Goal: Task Accomplishment & Management: Manage account settings

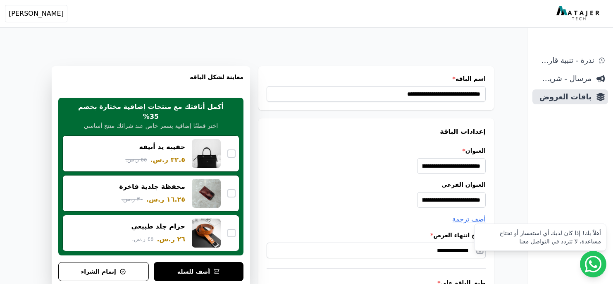
select select "**********"
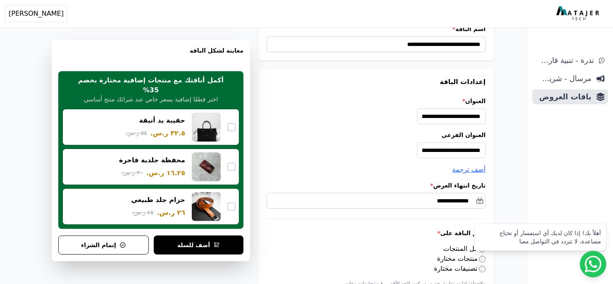
scroll to position [67, 0]
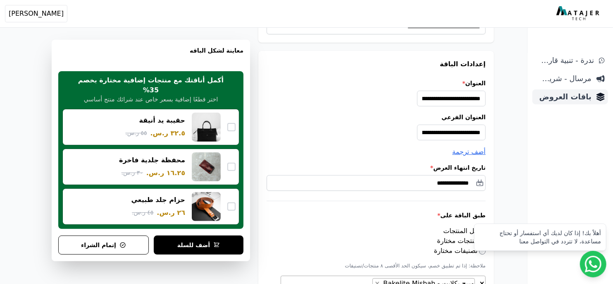
click at [574, 100] on span "باقات العروض" at bounding box center [564, 97] width 56 height 12
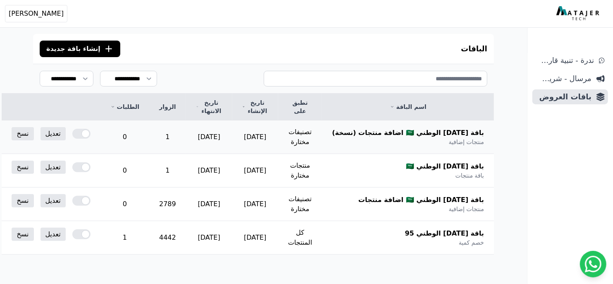
scroll to position [72, 0]
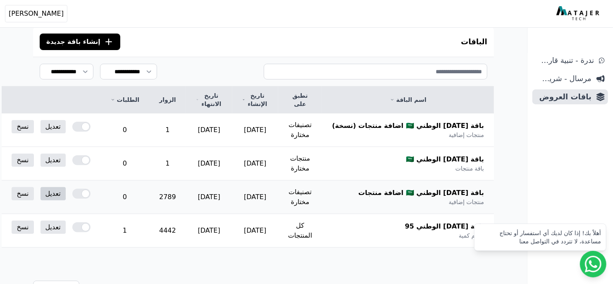
click at [66, 196] on link "تعديل" at bounding box center [53, 193] width 25 height 13
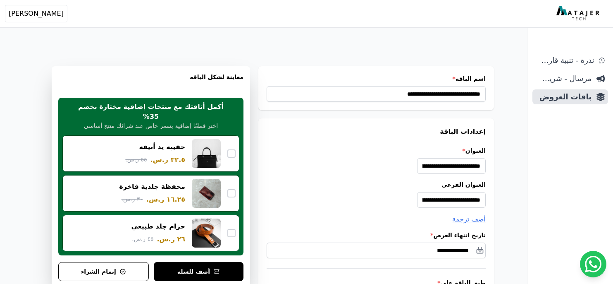
select select "**********"
type input "*******"
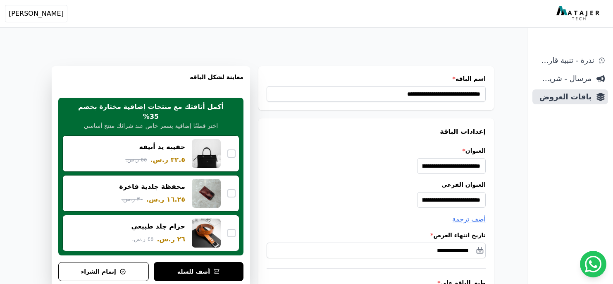
type input "*******"
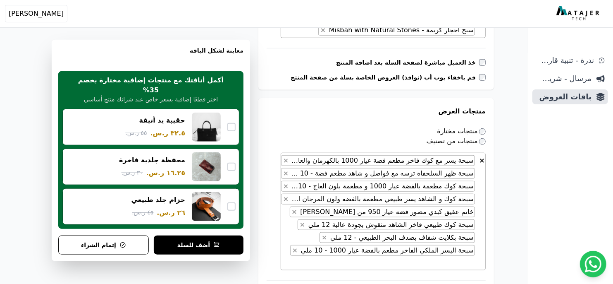
scroll to position [447, 0]
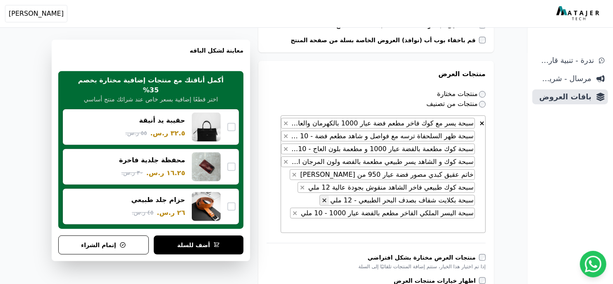
click at [329, 200] on button "×" at bounding box center [324, 200] width 9 height 10
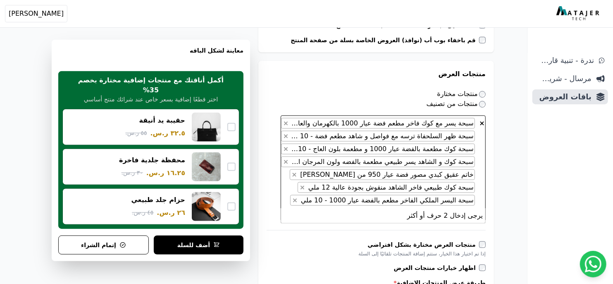
paste textarea "*********"
type textarea "*********"
click at [291, 201] on span "× × سبحة يسر مع كوك فاخر مطعم فضة عيار 1000 بالكهرمان والعاج 12 ملي – تصميم ملك…" at bounding box center [383, 167] width 205 height 105
click at [297, 189] on span "× × سبحة يسر مع كوك فاخر مطعم فضة عيار 1000 بالكهرمان والعاج 12 ملي – تصميم ملك…" at bounding box center [383, 167] width 205 height 105
paste textarea "*********"
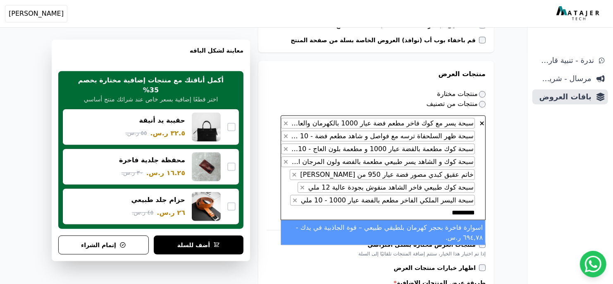
type textarea "*********"
click at [448, 234] on li "اسوارة فاخرة بحجر كهرمان بلطيقي طبيعي – قوة الجاذبية في يدك - ٦٩٤,٧٨ ر.س." at bounding box center [383, 232] width 204 height 25
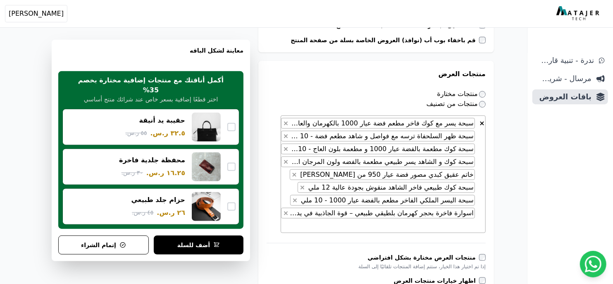
click at [540, 209] on div "ندرة - تنبية قارب علي النفاذ مرسال - شريط دعاية باقات العروض" at bounding box center [570, 168] width 86 height 231
click at [322, 226] on span "× × سبحة يسر مع كوك فاخر مطعم فضة عيار 1000 بالكهرمان والعاج 12 ملي – تصميم ملك…" at bounding box center [383, 173] width 205 height 117
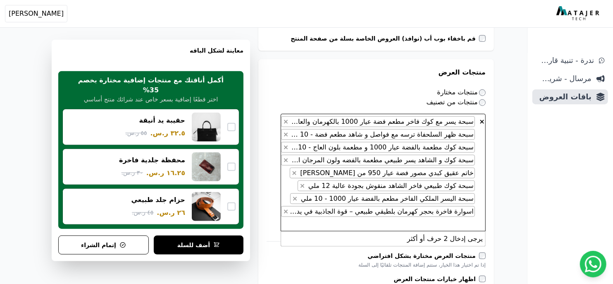
click at [529, 212] on div "ندرة - تنبية قارب علي النفاذ مرسال - شريط دعاية باقات العروض" at bounding box center [570, 168] width 86 height 231
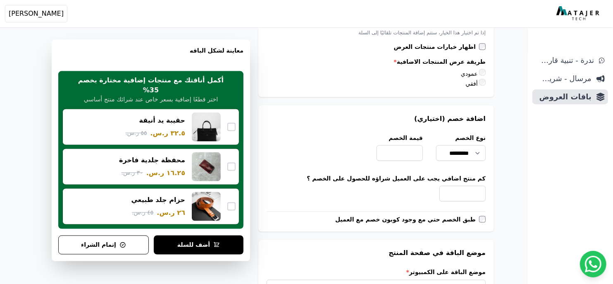
scroll to position [1057, 0]
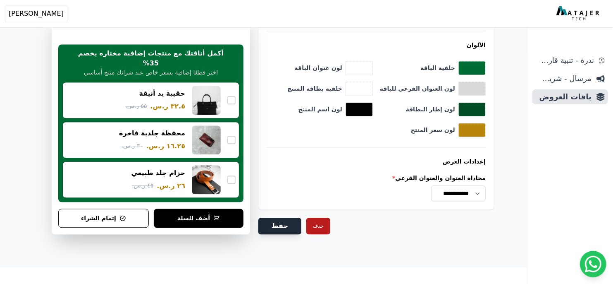
click at [275, 224] on button "حفظ" at bounding box center [279, 225] width 43 height 17
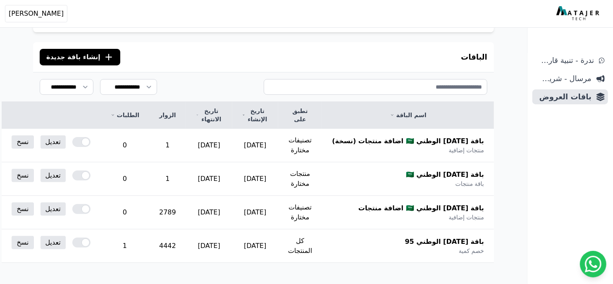
scroll to position [79, 0]
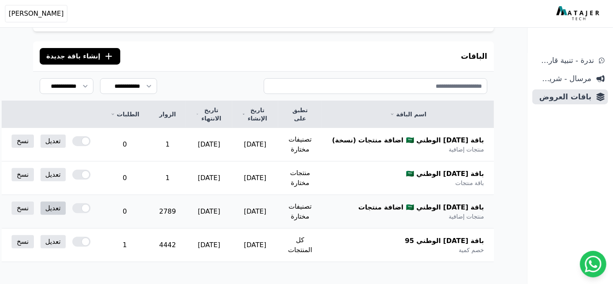
click at [66, 209] on link "تعديل" at bounding box center [53, 207] width 25 height 13
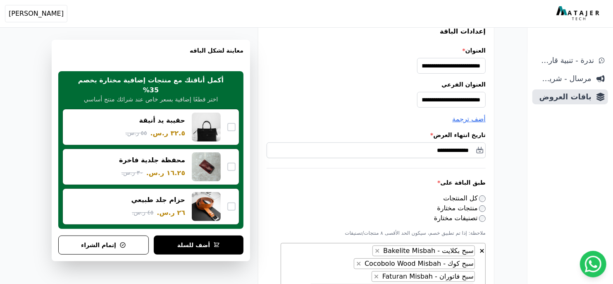
scroll to position [312, 0]
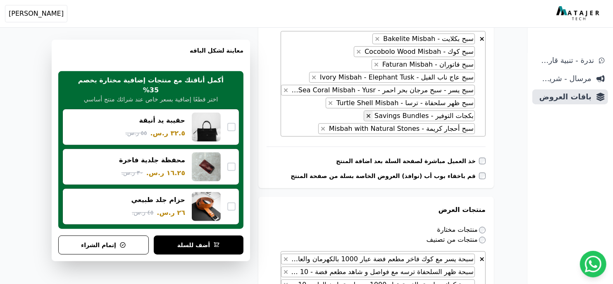
click at [371, 115] on span "×" at bounding box center [368, 116] width 5 height 8
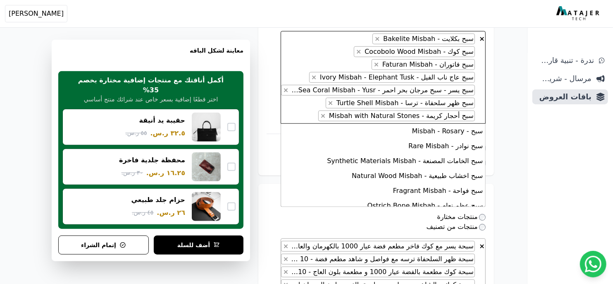
scroll to position [104, 0]
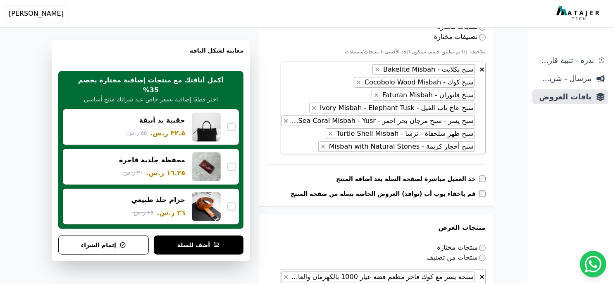
scroll to position [281, 0]
click at [363, 85] on button "×" at bounding box center [358, 83] width 9 height 10
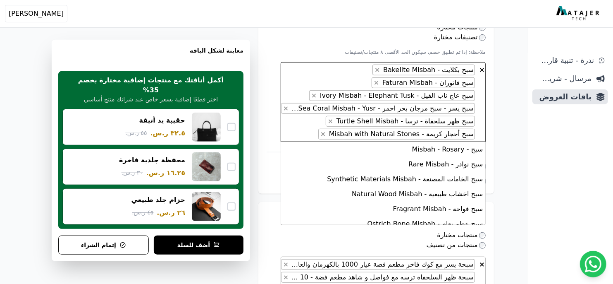
scroll to position [89, 0]
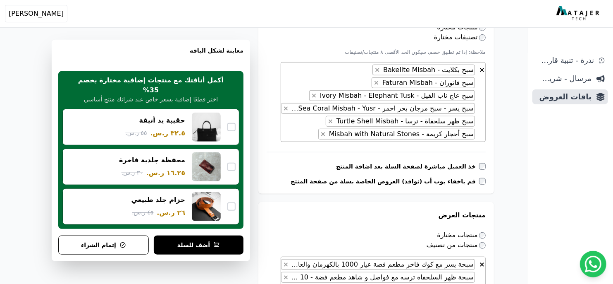
click at [382, 70] on button "×" at bounding box center [377, 70] width 9 height 10
select select "**********"
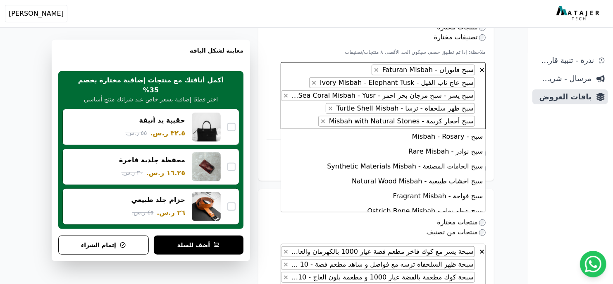
scroll to position [208, 0]
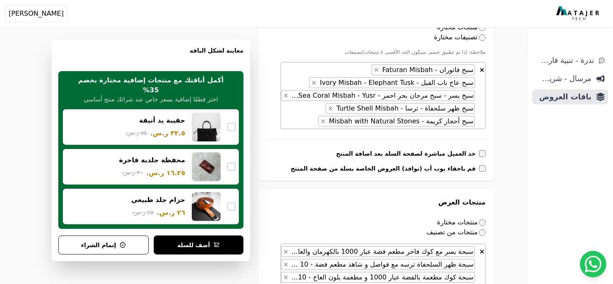
click at [292, 117] on span "× × سبح فاتوران - Faturan Misbah × سبح عاج ناب الفيل - Ivory Misbah - Elephant …" at bounding box center [383, 95] width 205 height 67
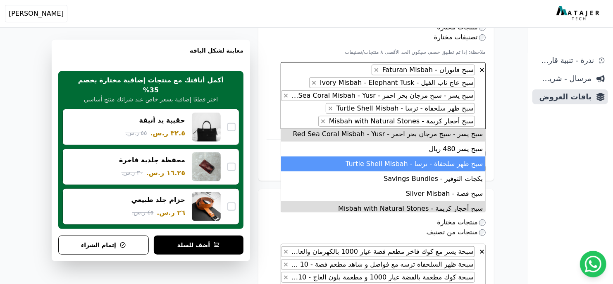
scroll to position [363, 0]
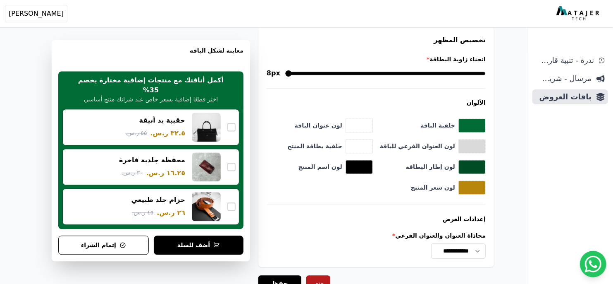
scroll to position [1007, 0]
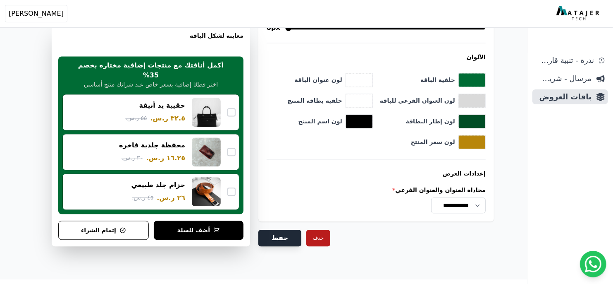
click at [285, 229] on button "حفظ" at bounding box center [279, 237] width 43 height 17
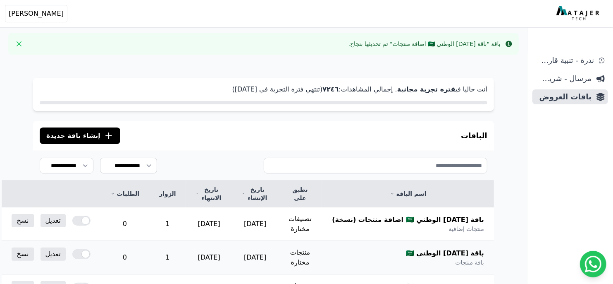
scroll to position [121, 0]
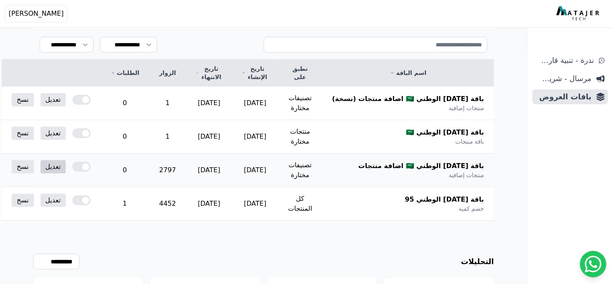
click at [66, 167] on link "تعديل" at bounding box center [53, 166] width 25 height 13
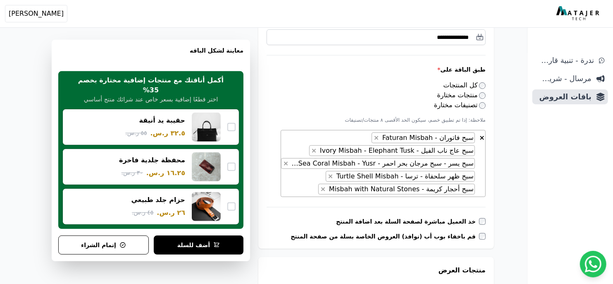
scroll to position [214, 0]
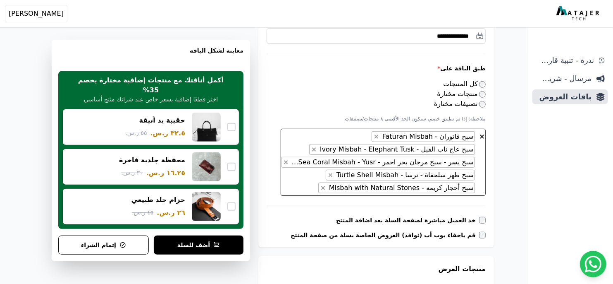
click at [315, 173] on span "× × سبح فاتوران - Faturan Misbah × سبح عاج ناب الفيل - Ivory Misbah - Elephant …" at bounding box center [383, 162] width 205 height 67
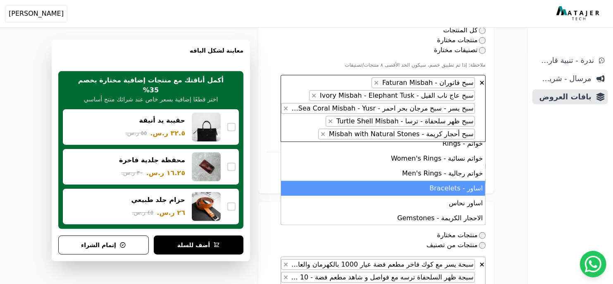
scroll to position [482, 0]
click at [409, 186] on li "اساور - Bracelets" at bounding box center [383, 187] width 204 height 15
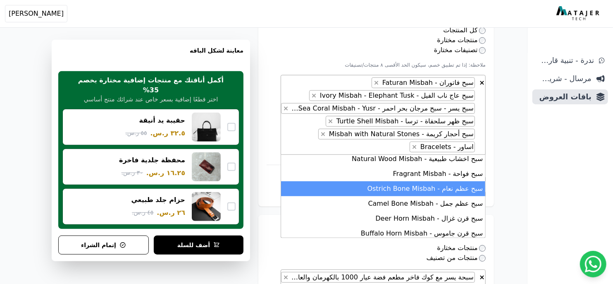
scroll to position [52, 0]
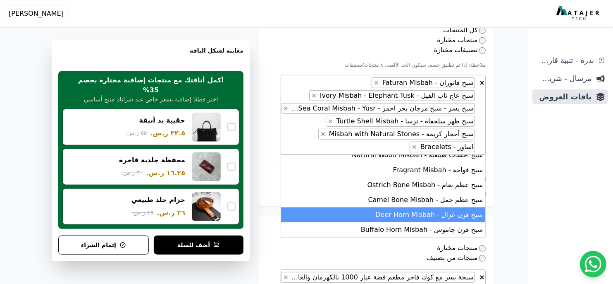
click at [396, 211] on li "سبح قرن غزال - Deer Horn Misbah" at bounding box center [383, 214] width 204 height 15
select select "*********"
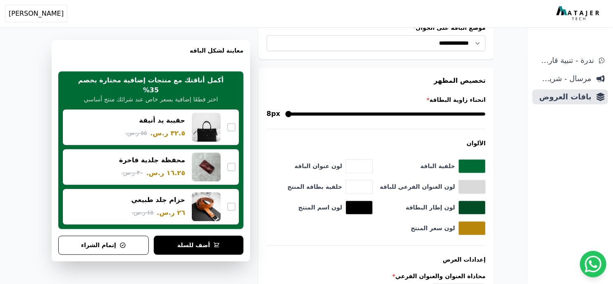
scroll to position [1032, 0]
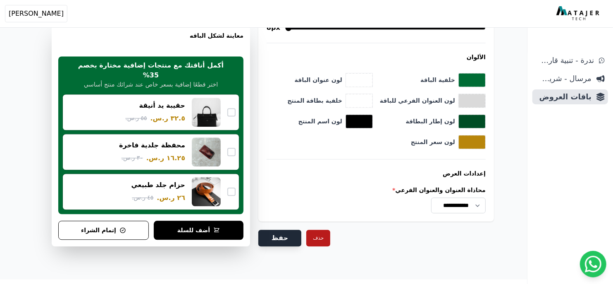
click at [283, 229] on button "حفظ" at bounding box center [279, 237] width 43 height 17
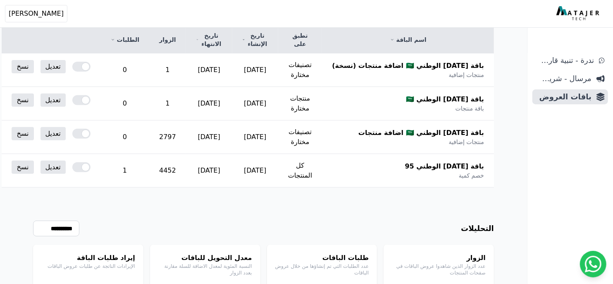
scroll to position [154, 0]
click at [574, 97] on span "باقات العروض" at bounding box center [564, 97] width 56 height 12
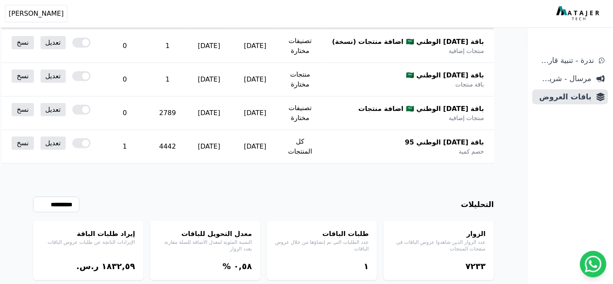
scroll to position [179, 0]
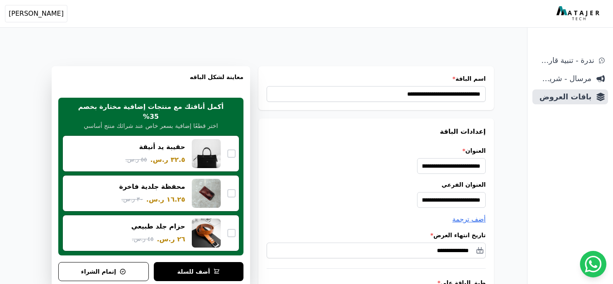
select select "*********"
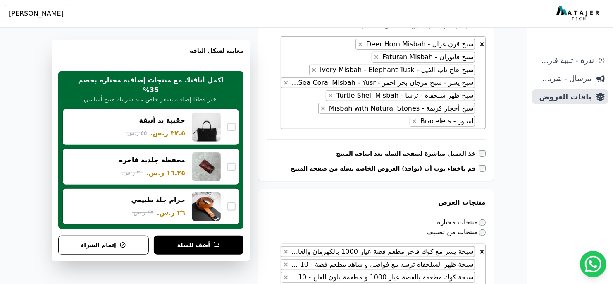
scroll to position [301, 0]
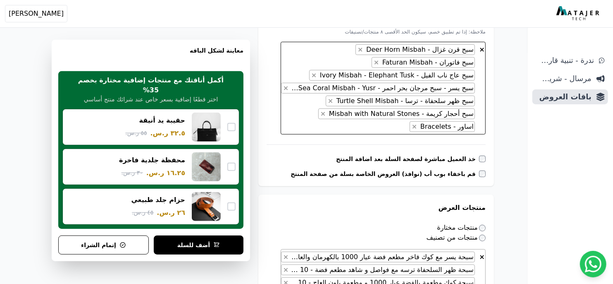
click at [330, 130] on span "× × سبح قرن غزال - Deer Horn Misbah × سبح فاتوران - Faturan Misbah × سبح عاج نا…" at bounding box center [383, 88] width 205 height 93
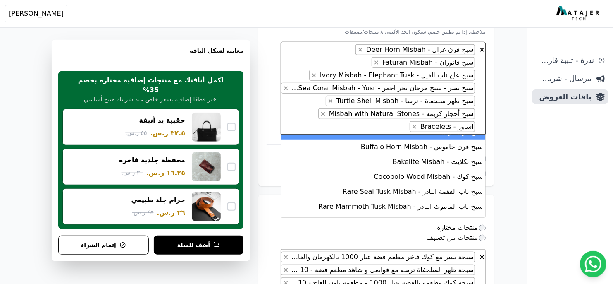
scroll to position [116, 0]
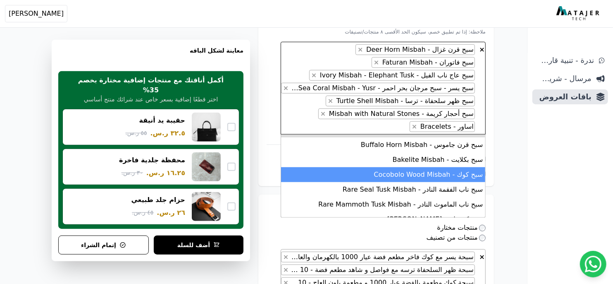
click at [380, 178] on li "سبح كوك - Cocobolo Wood Misbah" at bounding box center [383, 174] width 204 height 15
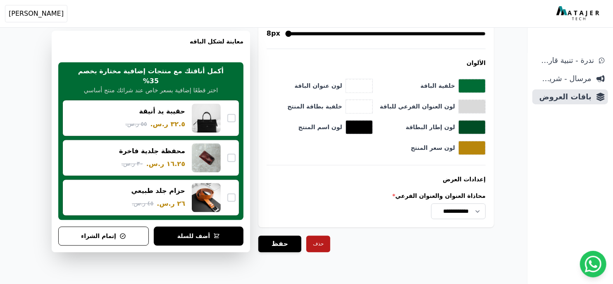
scroll to position [1045, 0]
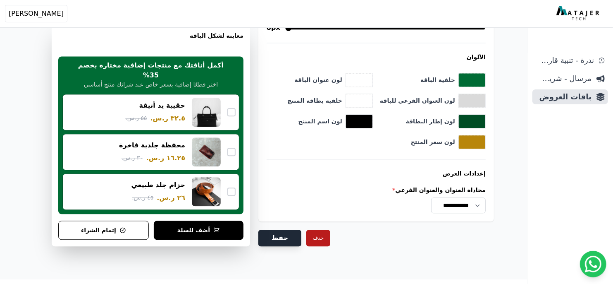
click at [270, 229] on button "حفظ" at bounding box center [279, 237] width 43 height 17
